Goal: Task Accomplishment & Management: Use online tool/utility

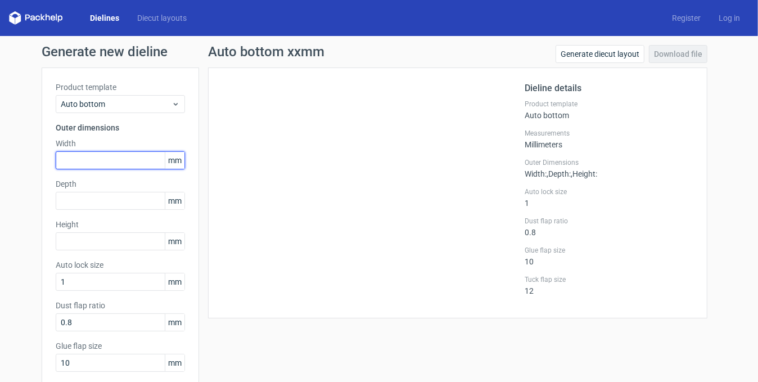
click at [129, 158] on input "text" at bounding box center [120, 160] width 129 height 18
type input "205"
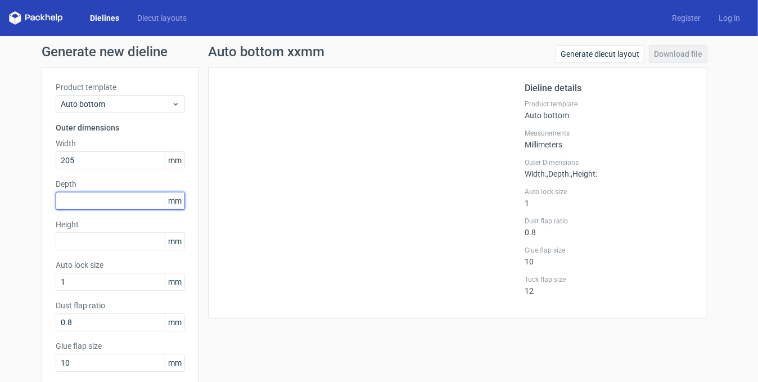
click at [134, 203] on input "text" at bounding box center [120, 201] width 129 height 18
type input "37"
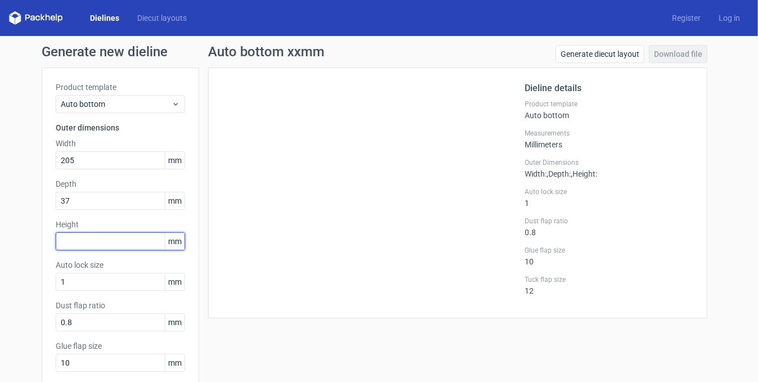
click at [108, 236] on input "text" at bounding box center [120, 241] width 129 height 18
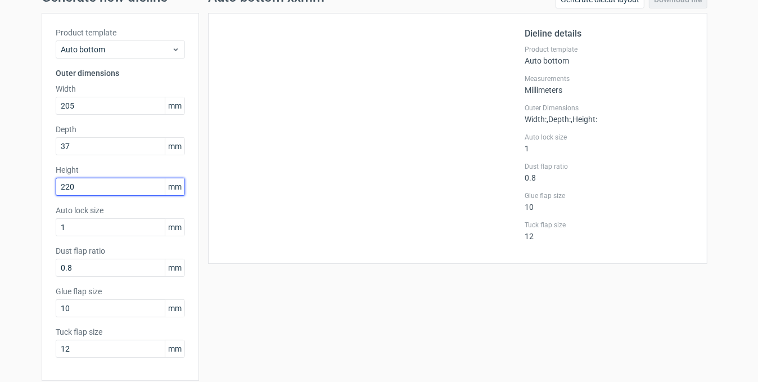
scroll to position [98, 0]
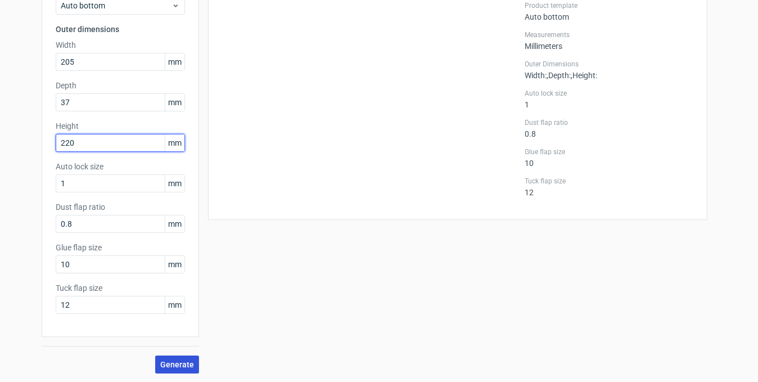
type input "220"
click at [173, 370] on button "Generate" at bounding box center [177, 365] width 44 height 18
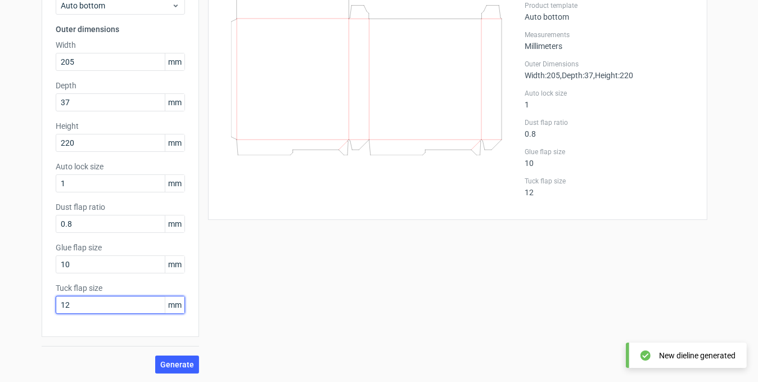
click at [91, 305] on input "12" at bounding box center [120, 305] width 129 height 18
type input "20"
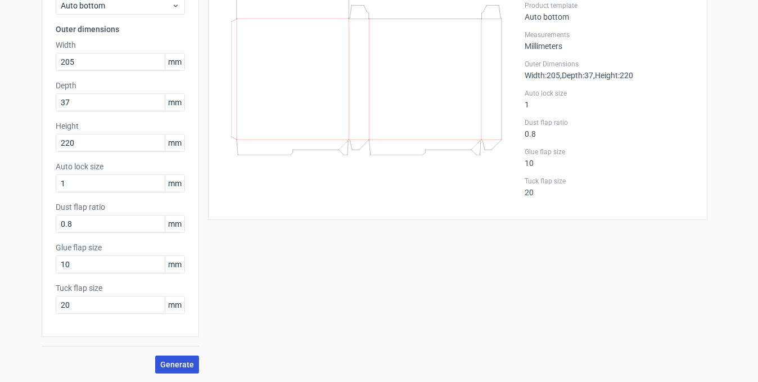
click at [164, 361] on span "Generate" at bounding box center [177, 365] width 34 height 8
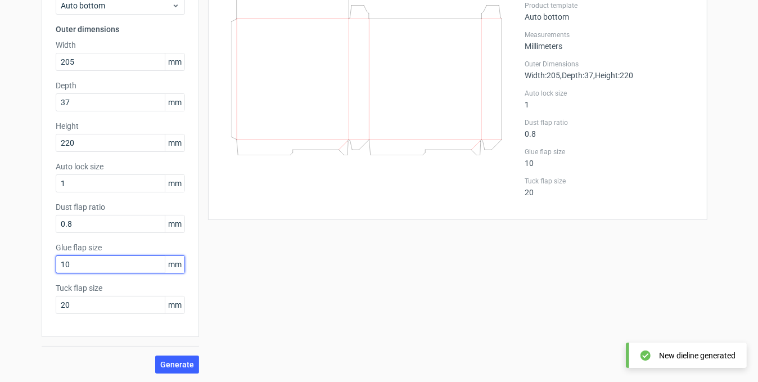
click at [83, 262] on input "10" at bounding box center [120, 264] width 129 height 18
type input "20"
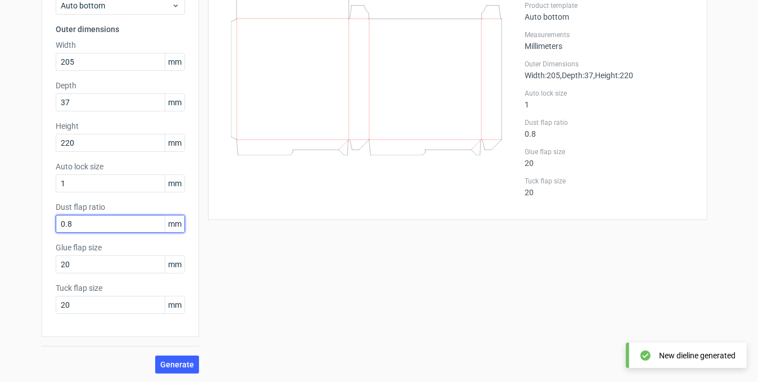
click at [88, 218] on input "0.8" at bounding box center [120, 224] width 129 height 18
type input "2"
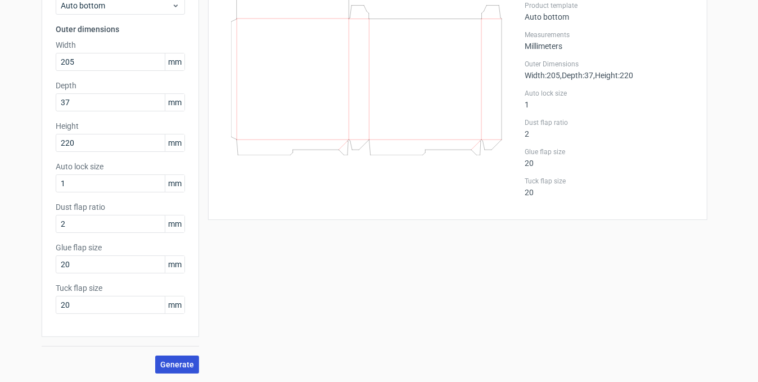
click at [172, 363] on span "Generate" at bounding box center [177, 365] width 34 height 8
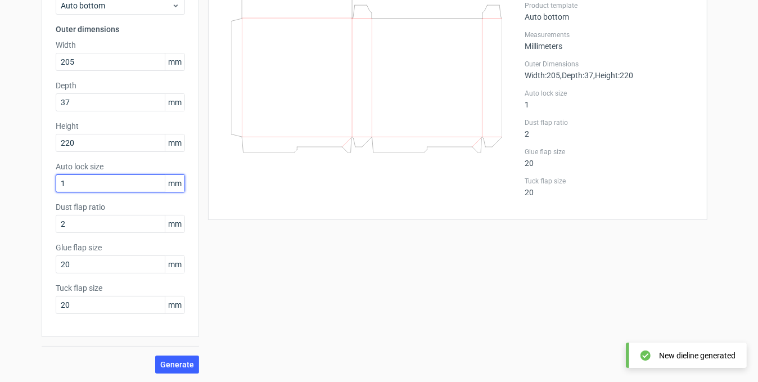
click at [68, 178] on input "1" at bounding box center [120, 183] width 129 height 18
type input "5"
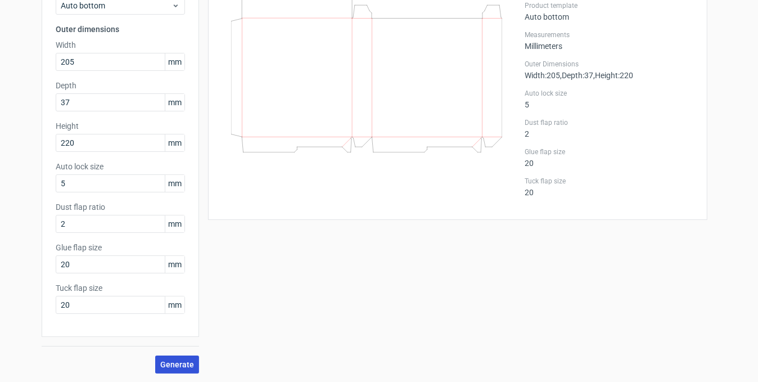
click at [183, 367] on span "Generate" at bounding box center [177, 365] width 34 height 8
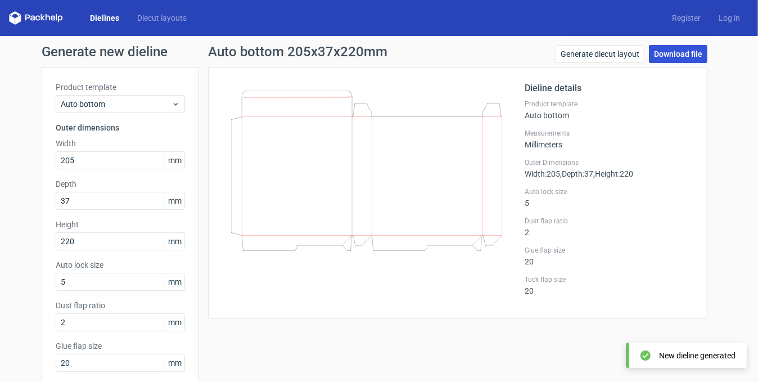
click at [675, 55] on link "Download file" at bounding box center [678, 54] width 59 height 18
click at [663, 52] on link "Download file" at bounding box center [678, 54] width 59 height 18
click at [668, 55] on link "Download file" at bounding box center [678, 54] width 59 height 18
